Goal: Information Seeking & Learning: Learn about a topic

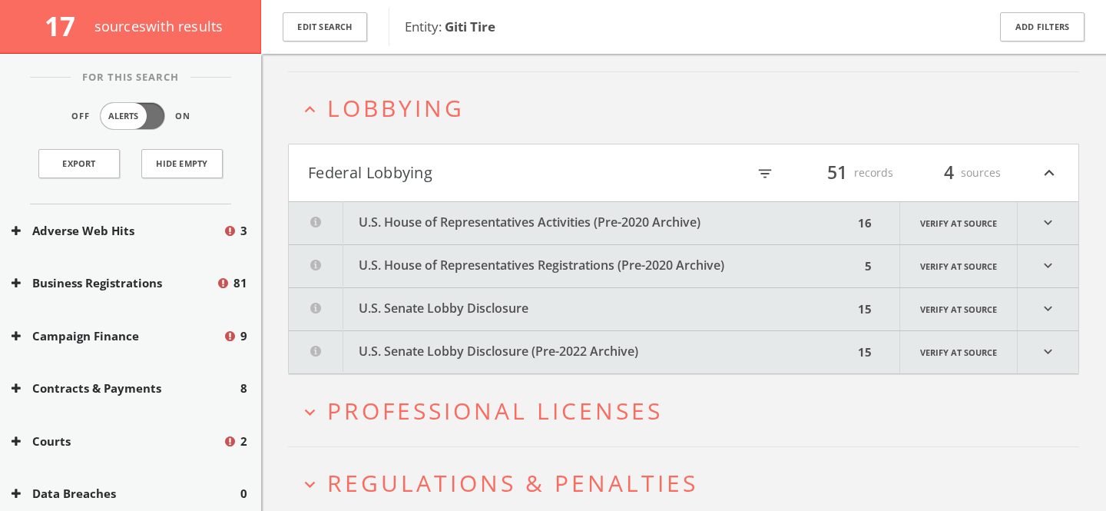
click at [397, 216] on button "U.S. House of Representatives Activities (Pre-2020 Archive)" at bounding box center [571, 223] width 564 height 42
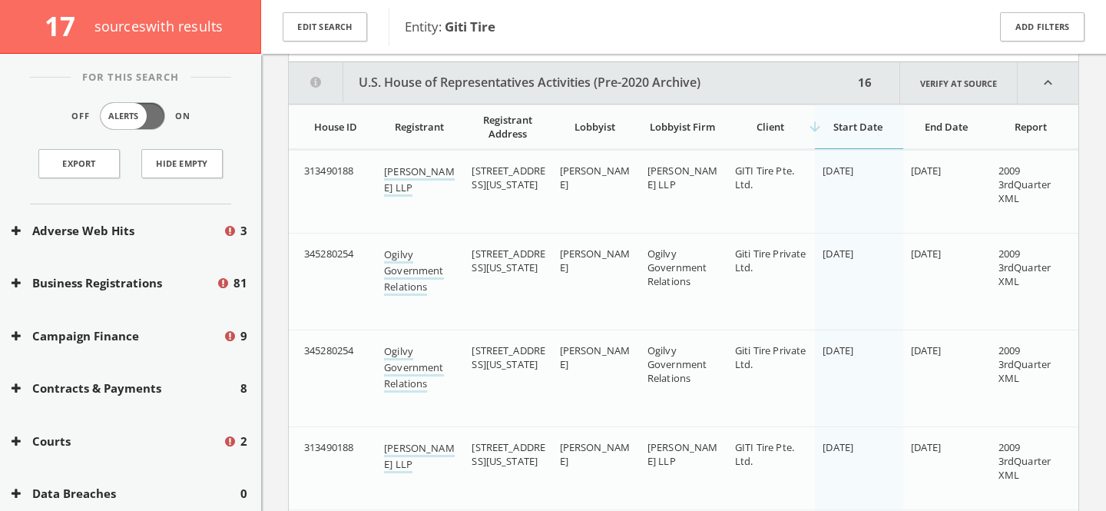
scroll to position [557, 0]
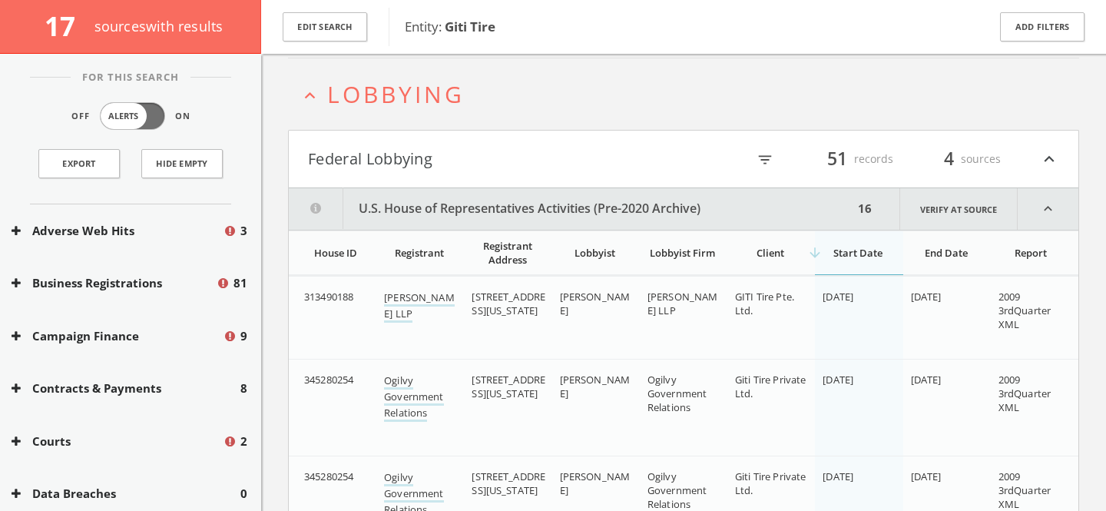
click at [491, 158] on button "Federal Lobbying" at bounding box center [495, 159] width 375 height 26
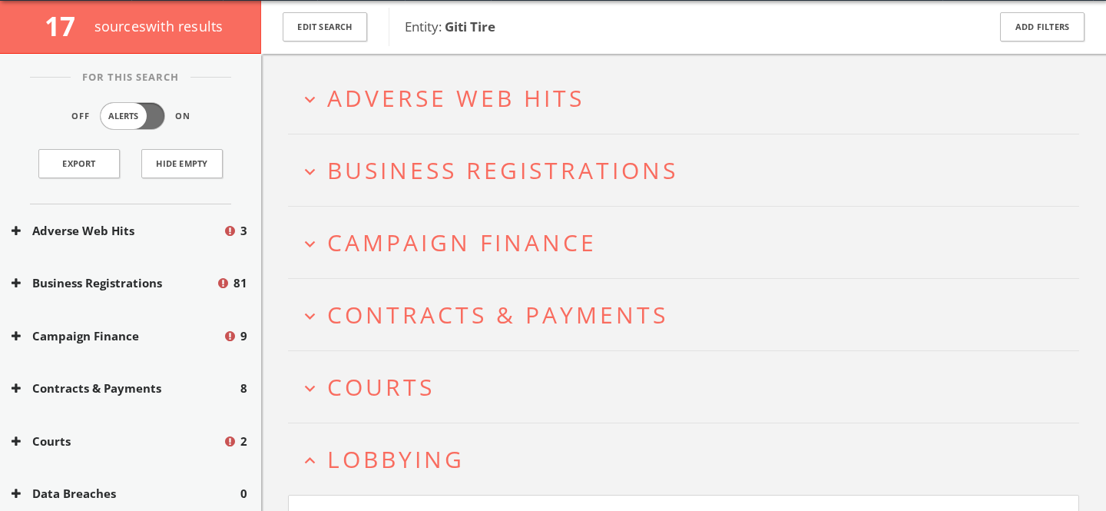
scroll to position [0, 0]
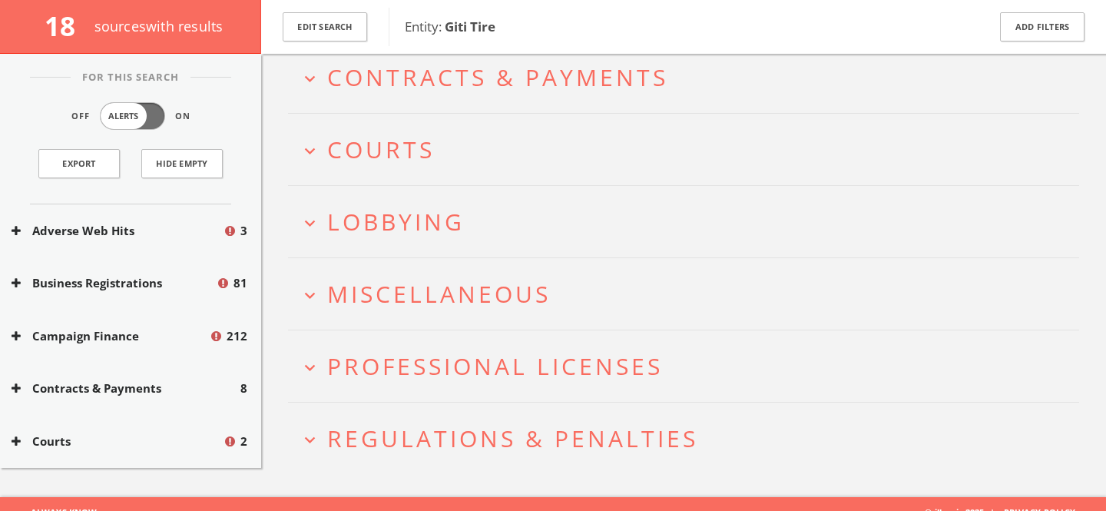
click at [432, 221] on span "Lobbying" at bounding box center [395, 221] width 137 height 31
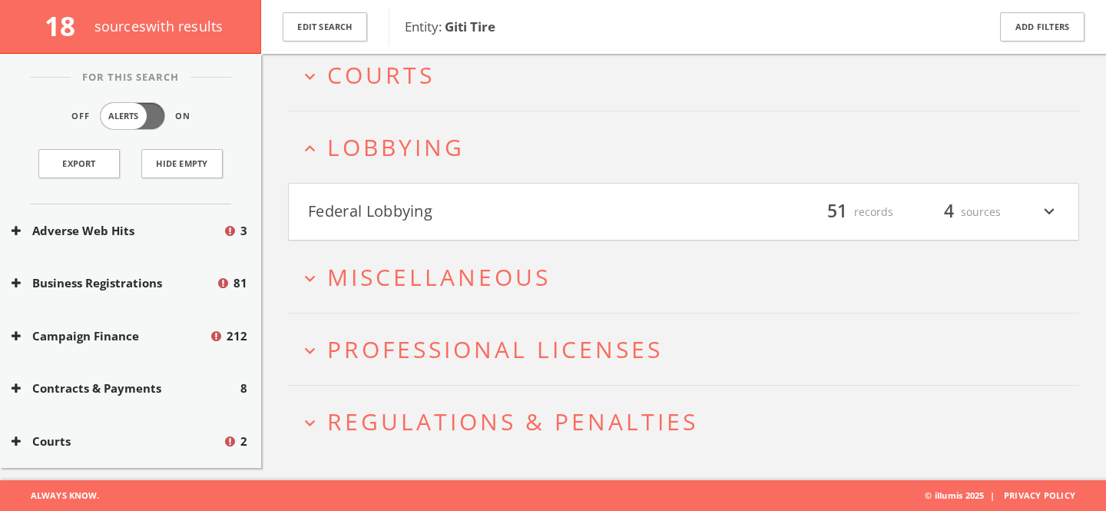
click at [432, 221] on button "Federal Lobbying" at bounding box center [495, 212] width 375 height 26
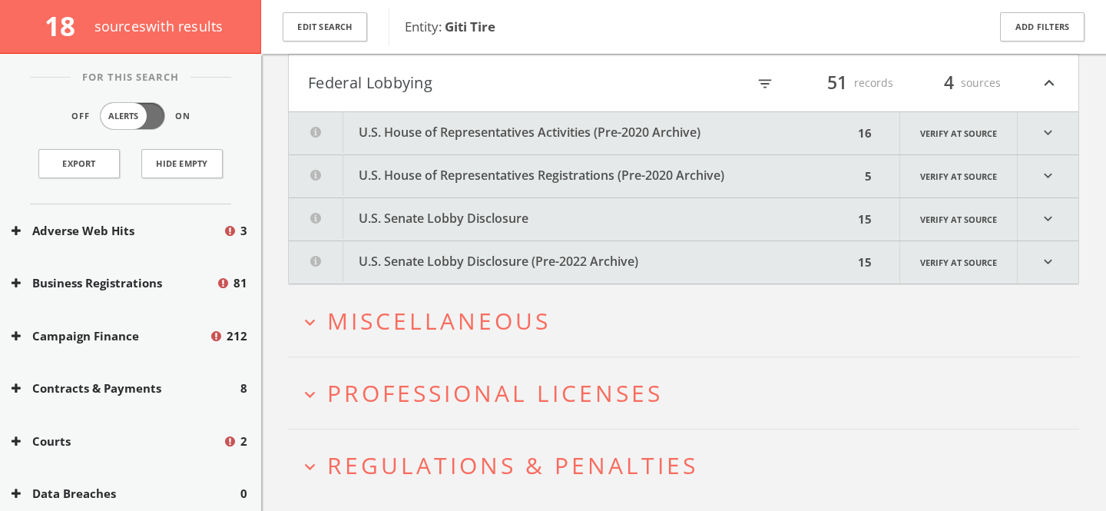
click at [556, 135] on button "U.S. House of Representatives Activities (Pre-2020 Archive)" at bounding box center [571, 133] width 564 height 42
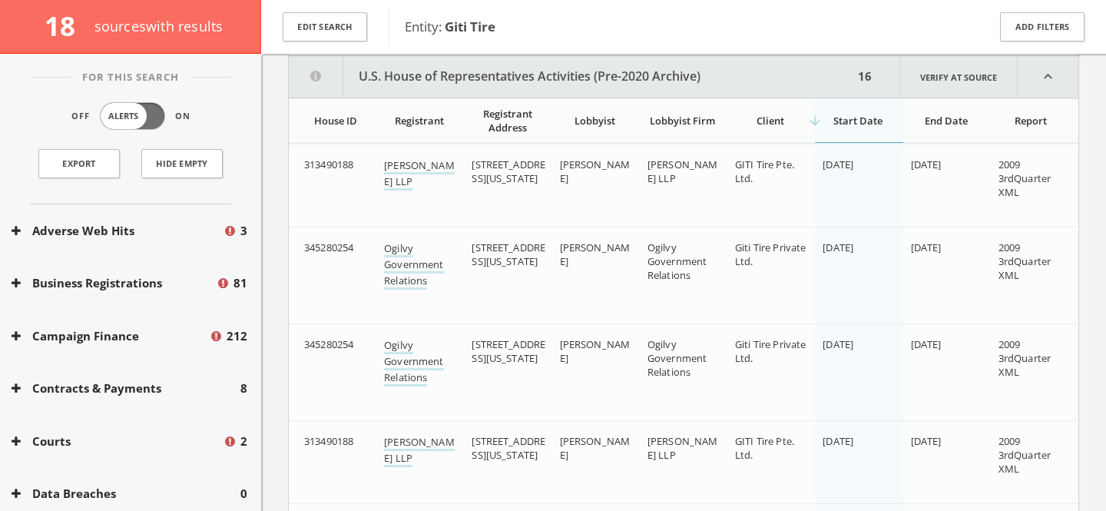
scroll to position [557, 0]
click at [855, 124] on div "arrow_downward Start Date" at bounding box center [857, 119] width 71 height 14
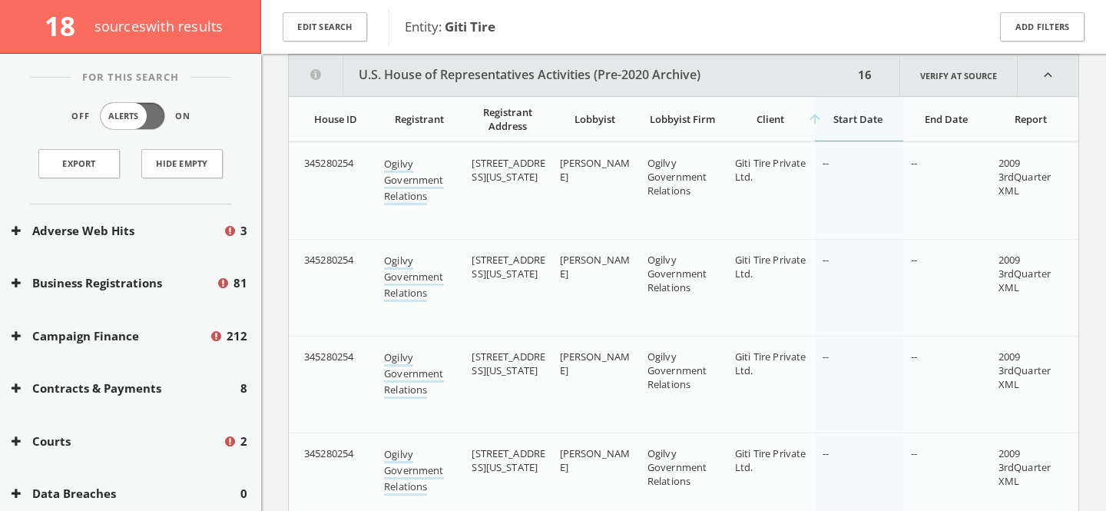
click at [855, 124] on div "arrow_upward Start Date" at bounding box center [857, 119] width 71 height 14
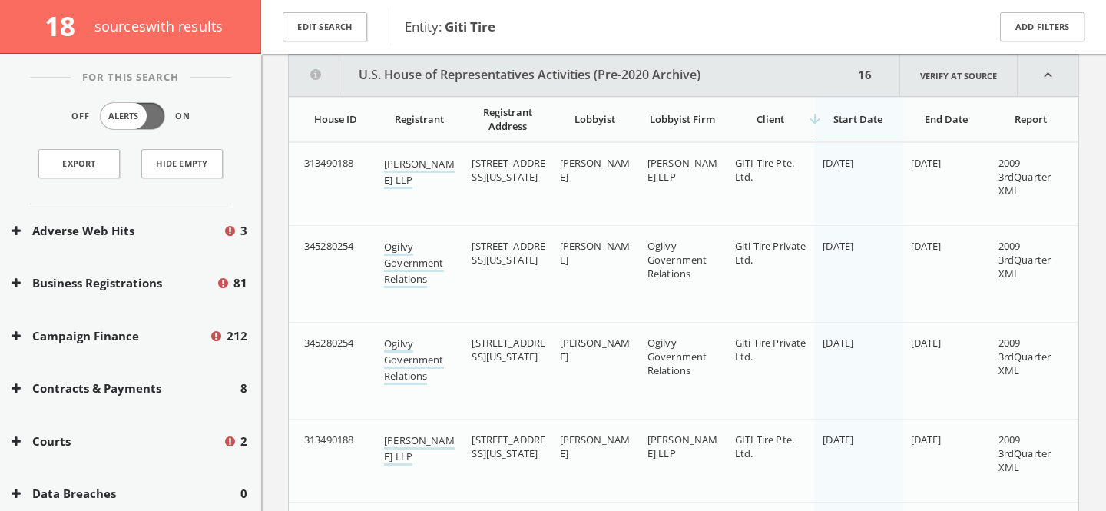
click at [855, 124] on div "arrow_downward Start Date" at bounding box center [857, 119] width 71 height 14
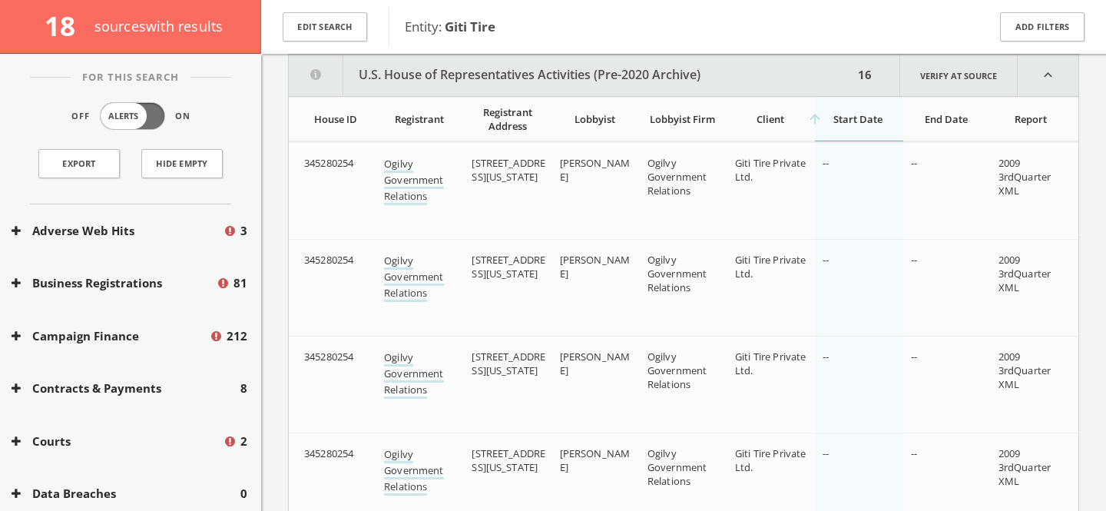
click at [835, 117] on div "arrow_upward Start Date" at bounding box center [857, 119] width 71 height 14
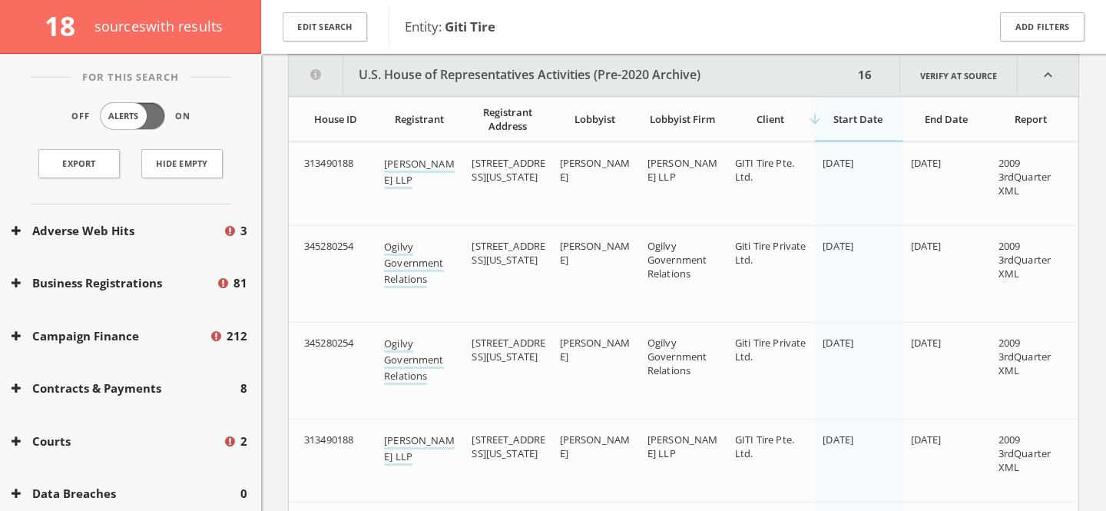
click at [669, 71] on button "U.S. House of Representatives Activities (Pre-2020 Archive)" at bounding box center [571, 75] width 564 height 41
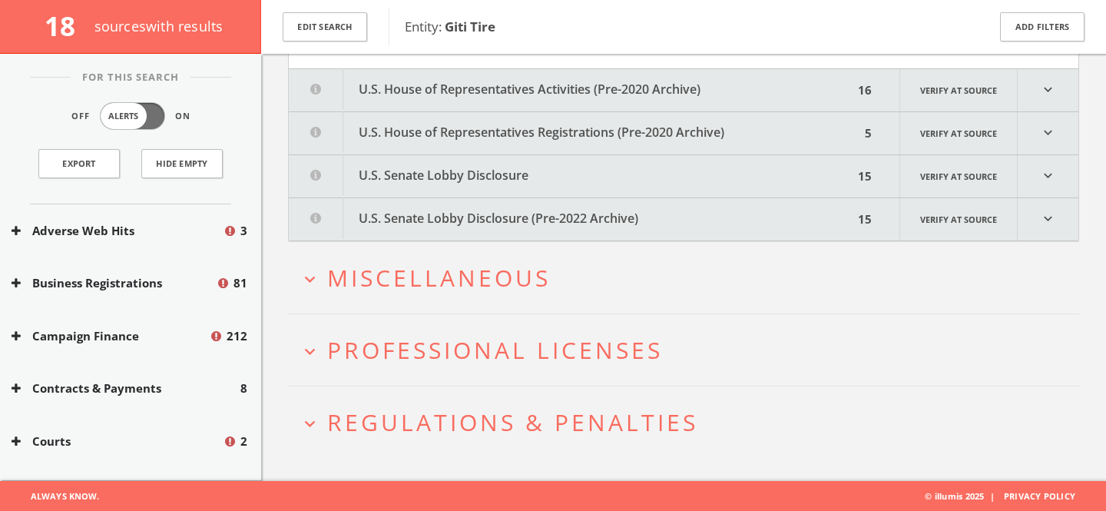
click at [547, 134] on button "U.S. House of Representatives Registrations (Pre-2020 Archive)" at bounding box center [574, 133] width 571 height 42
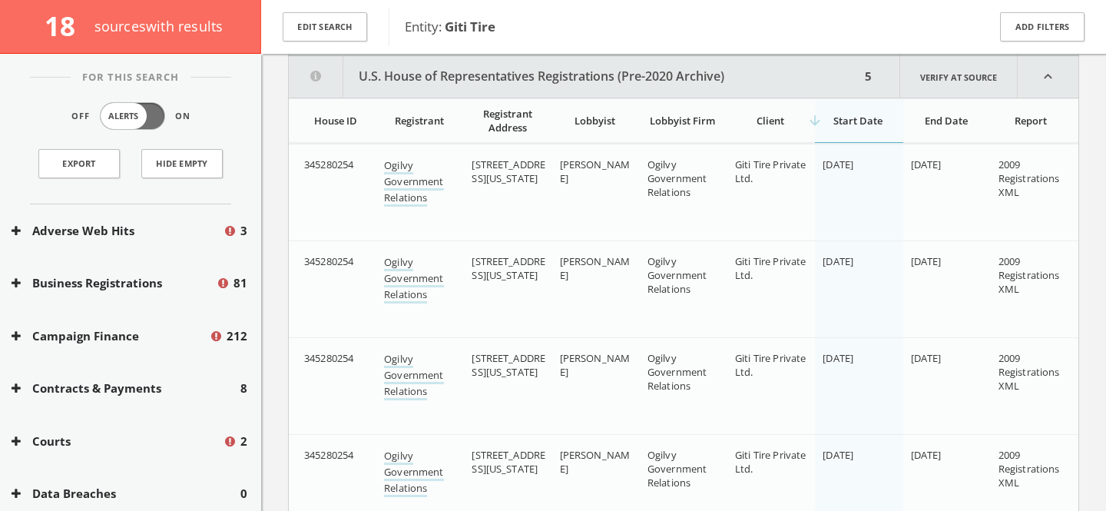
scroll to position [599, 0]
click at [842, 114] on div "arrow_downward Start Date" at bounding box center [857, 120] width 71 height 14
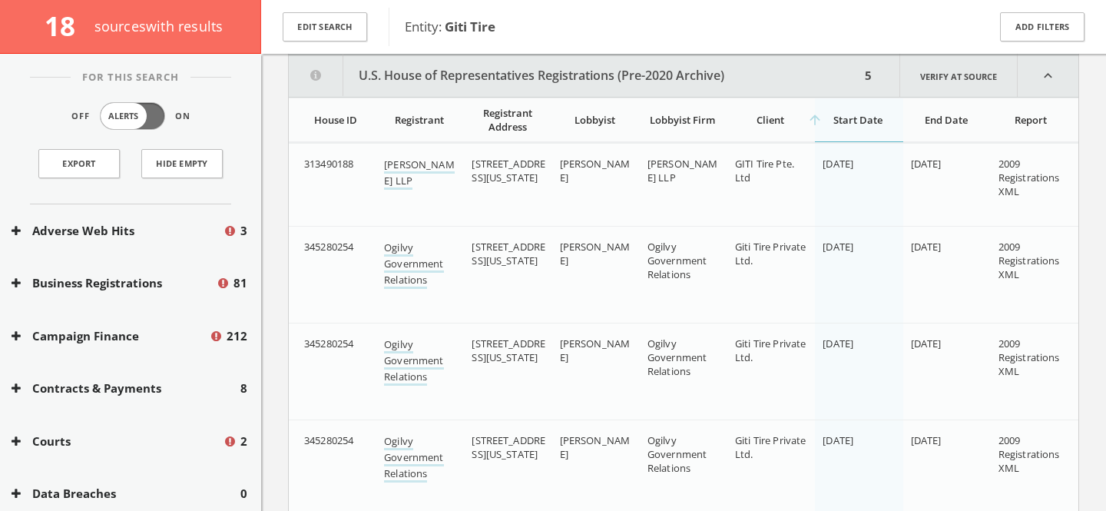
click at [842, 114] on div "arrow_upward Start Date" at bounding box center [857, 120] width 71 height 14
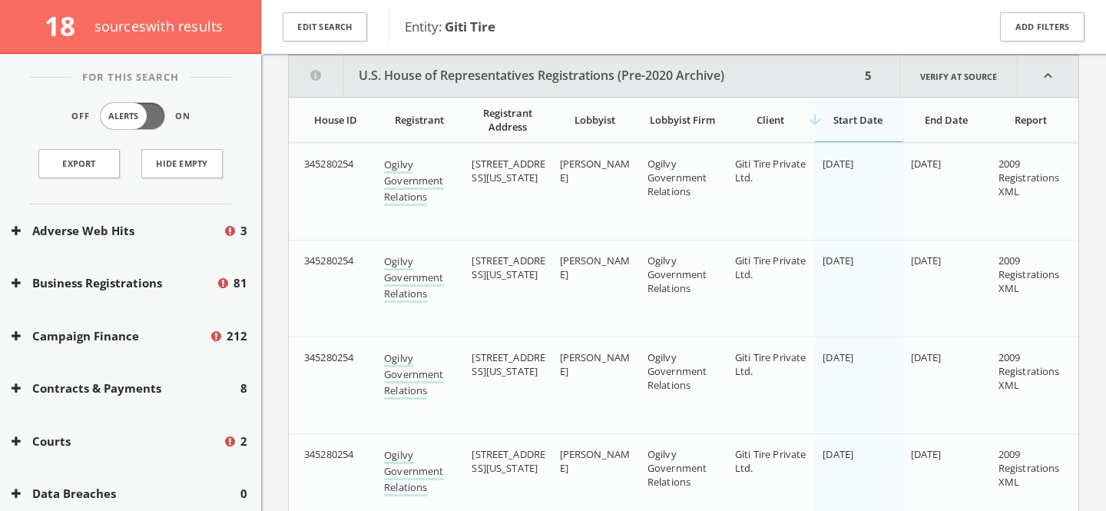
click at [483, 73] on button "U.S. House of Representatives Registrations (Pre-2020 Archive)" at bounding box center [574, 75] width 571 height 41
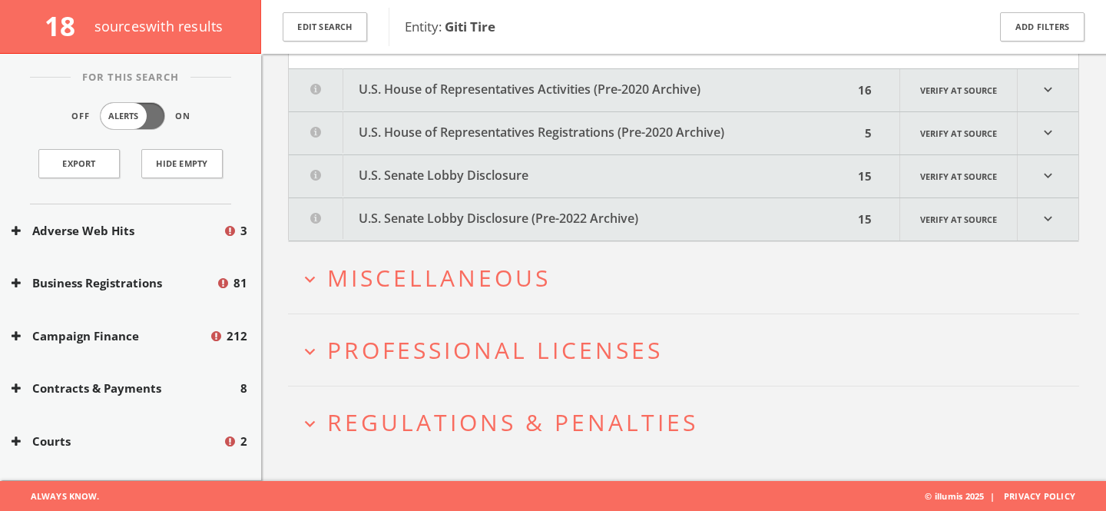
click at [540, 171] on button "U.S. Senate Lobby Disclosure" at bounding box center [571, 176] width 564 height 42
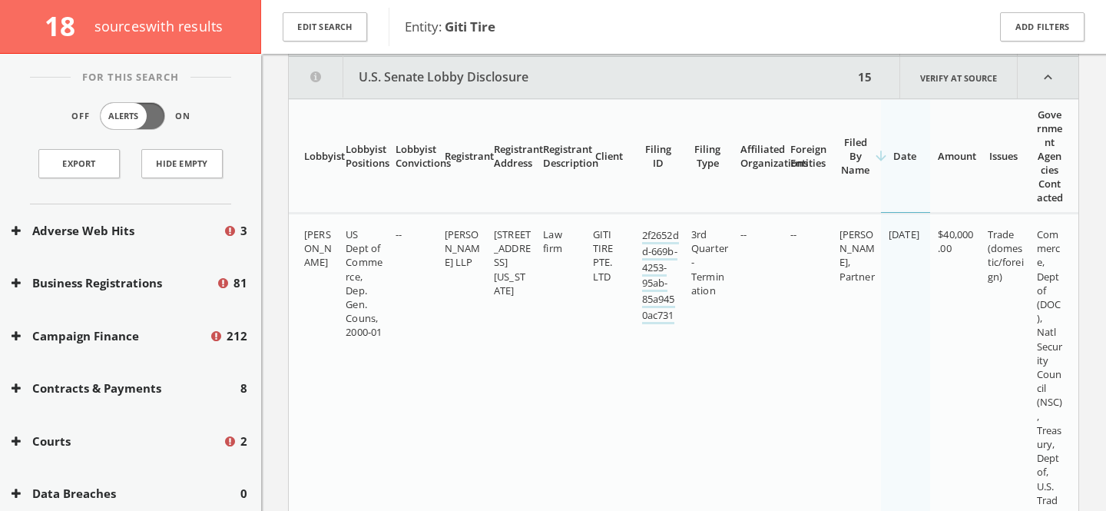
scroll to position [642, 0]
click at [908, 157] on div "arrow_downward Date" at bounding box center [904, 154] width 32 height 14
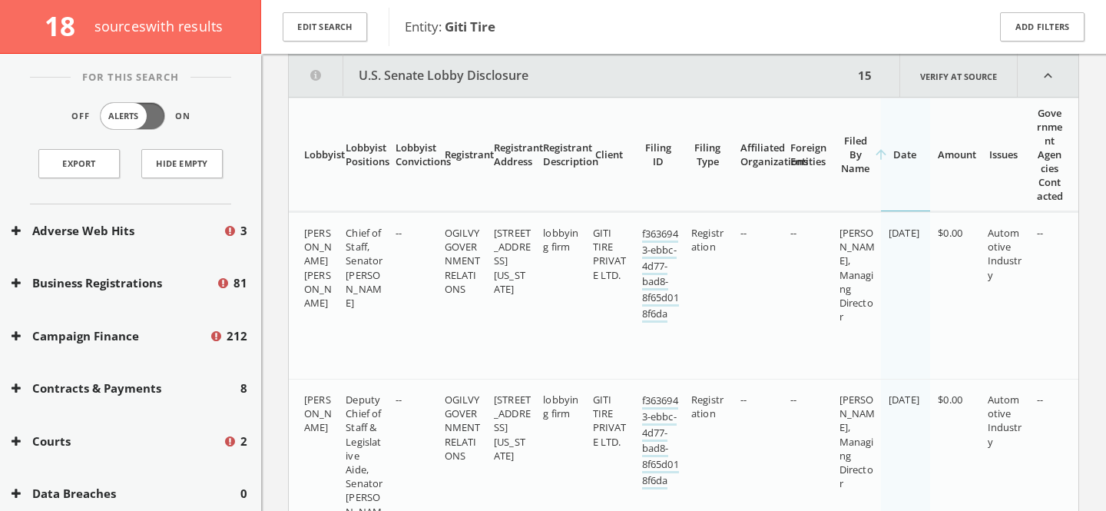
click at [908, 157] on div "arrow_upward Date" at bounding box center [904, 154] width 32 height 14
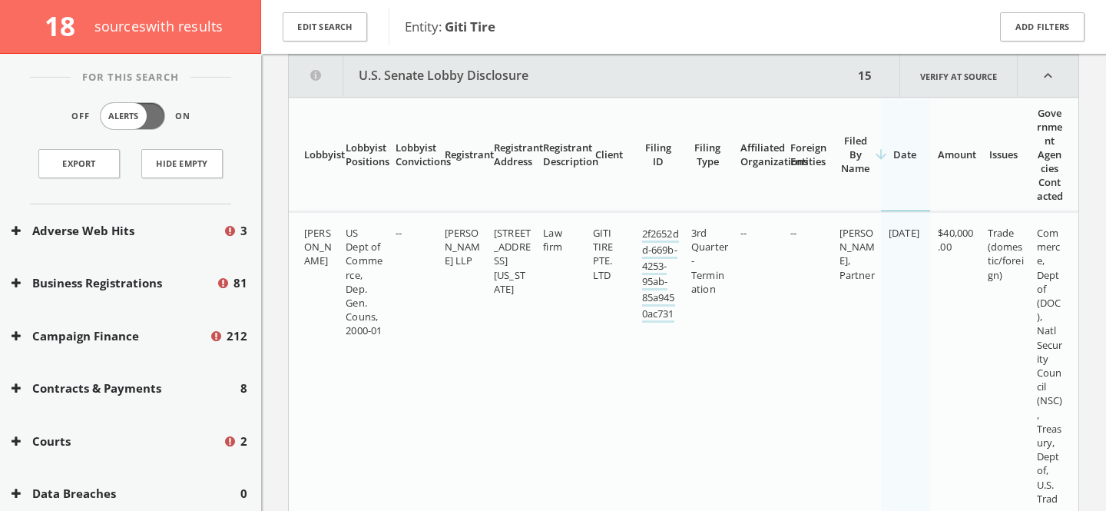
click at [482, 77] on button "U.S. Senate Lobby Disclosure" at bounding box center [571, 75] width 564 height 41
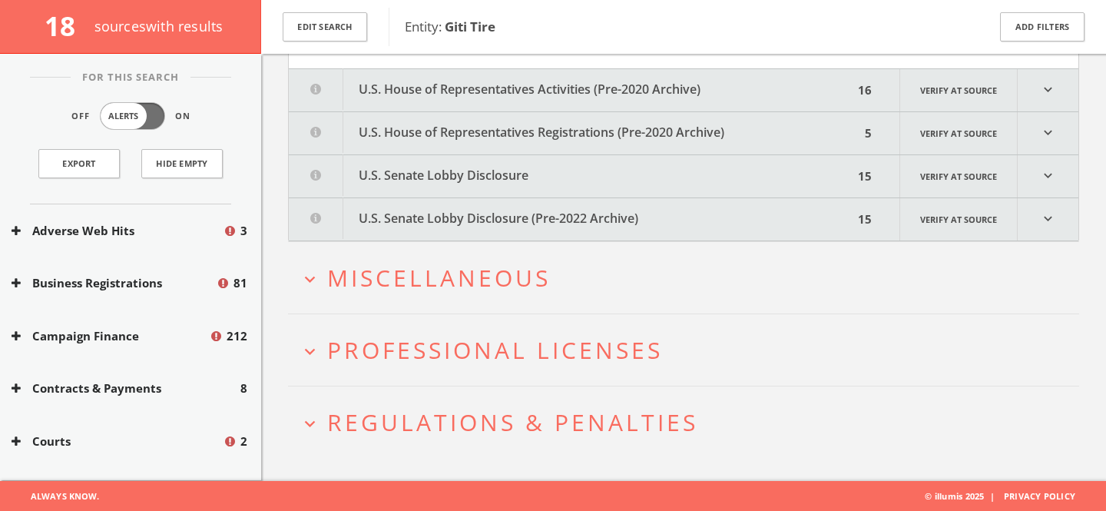
click at [548, 223] on button "U.S. Senate Lobby Disclosure (Pre-2022 Archive)" at bounding box center [571, 219] width 564 height 42
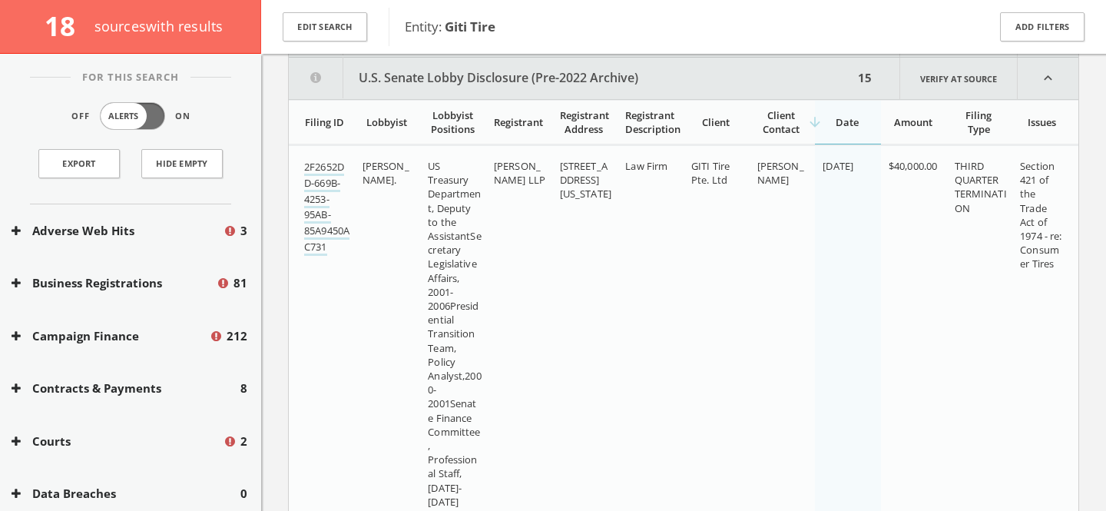
scroll to position [685, 0]
click at [850, 117] on div "arrow_downward Date" at bounding box center [846, 120] width 49 height 14
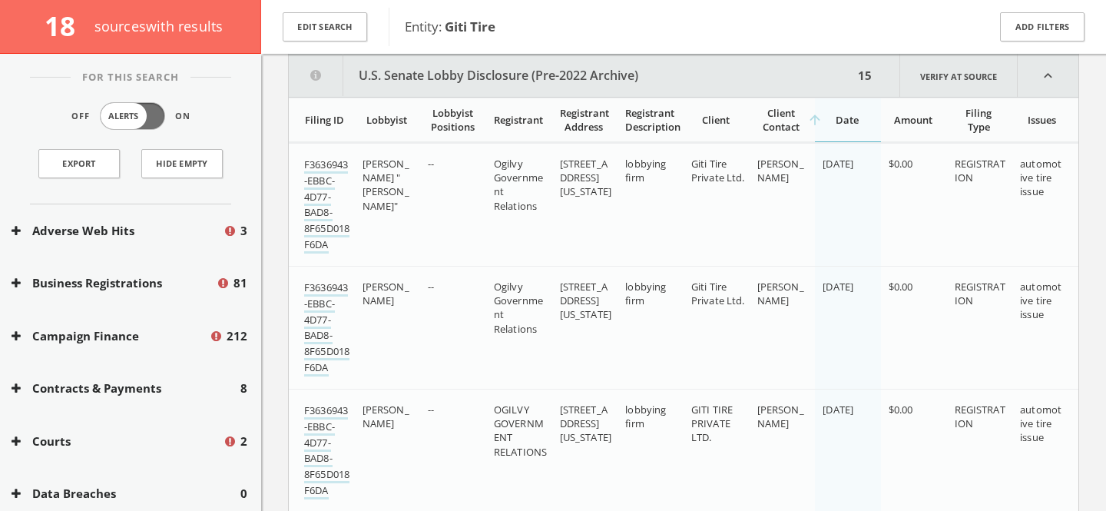
click at [850, 117] on div "arrow_upward Date" at bounding box center [846, 120] width 49 height 14
